Goal: Information Seeking & Learning: Learn about a topic

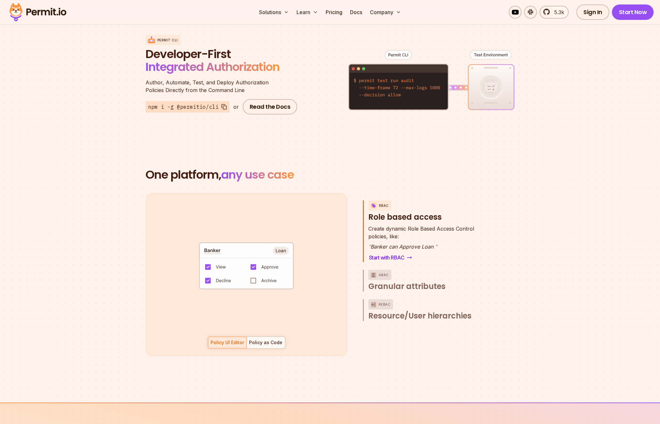
scroll to position [849, 0]
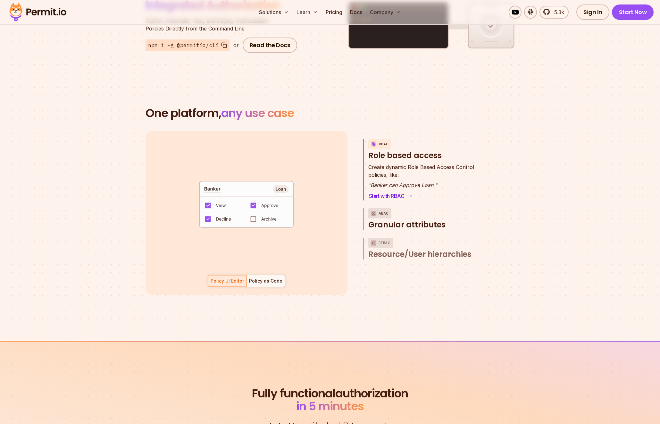
click at [420, 220] on span "Granular attributes" at bounding box center [407, 225] width 77 height 10
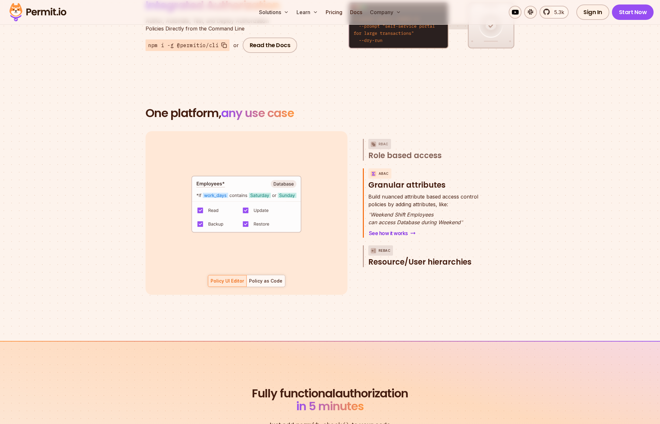
click at [434, 259] on span "Resource/User hierarchies" at bounding box center [420, 262] width 103 height 10
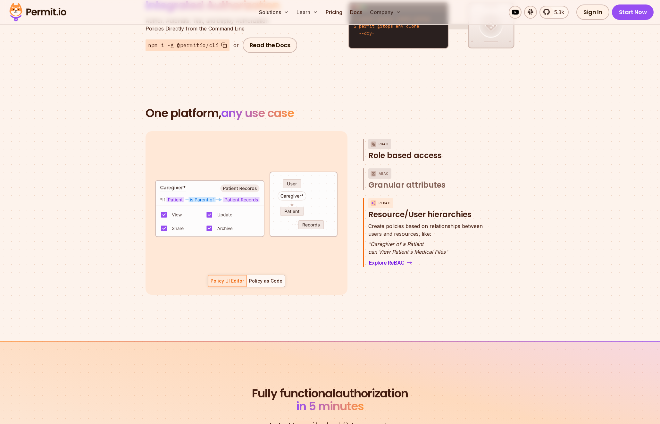
click at [414, 151] on span "Role based access" at bounding box center [405, 155] width 73 height 10
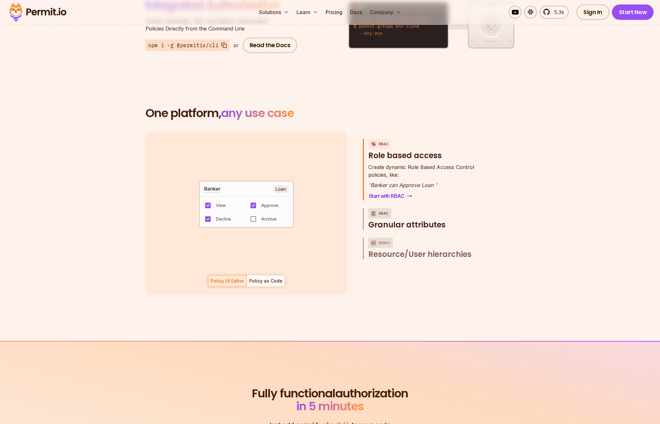
click at [414, 220] on span "Granular attributes" at bounding box center [407, 225] width 77 height 10
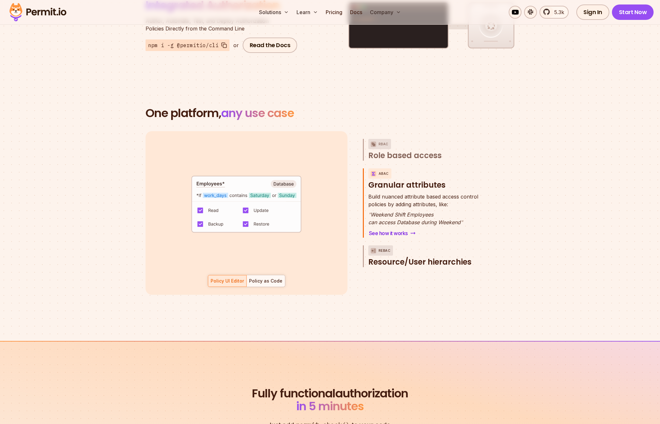
click at [422, 245] on button "ReBAC Resource/User hierarchies" at bounding box center [429, 256] width 120 height 22
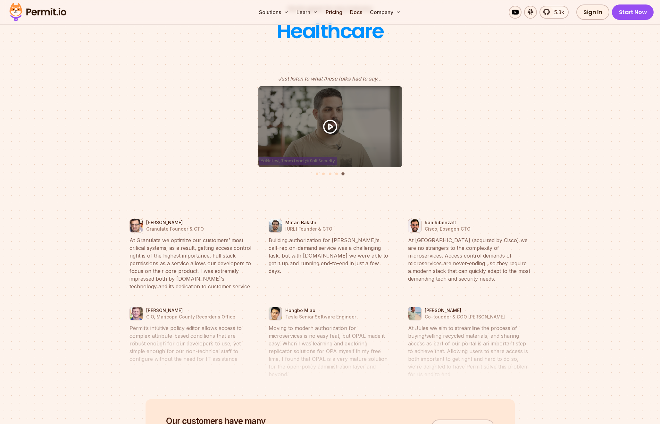
scroll to position [3142, 0]
